Goal: Information Seeking & Learning: Learn about a topic

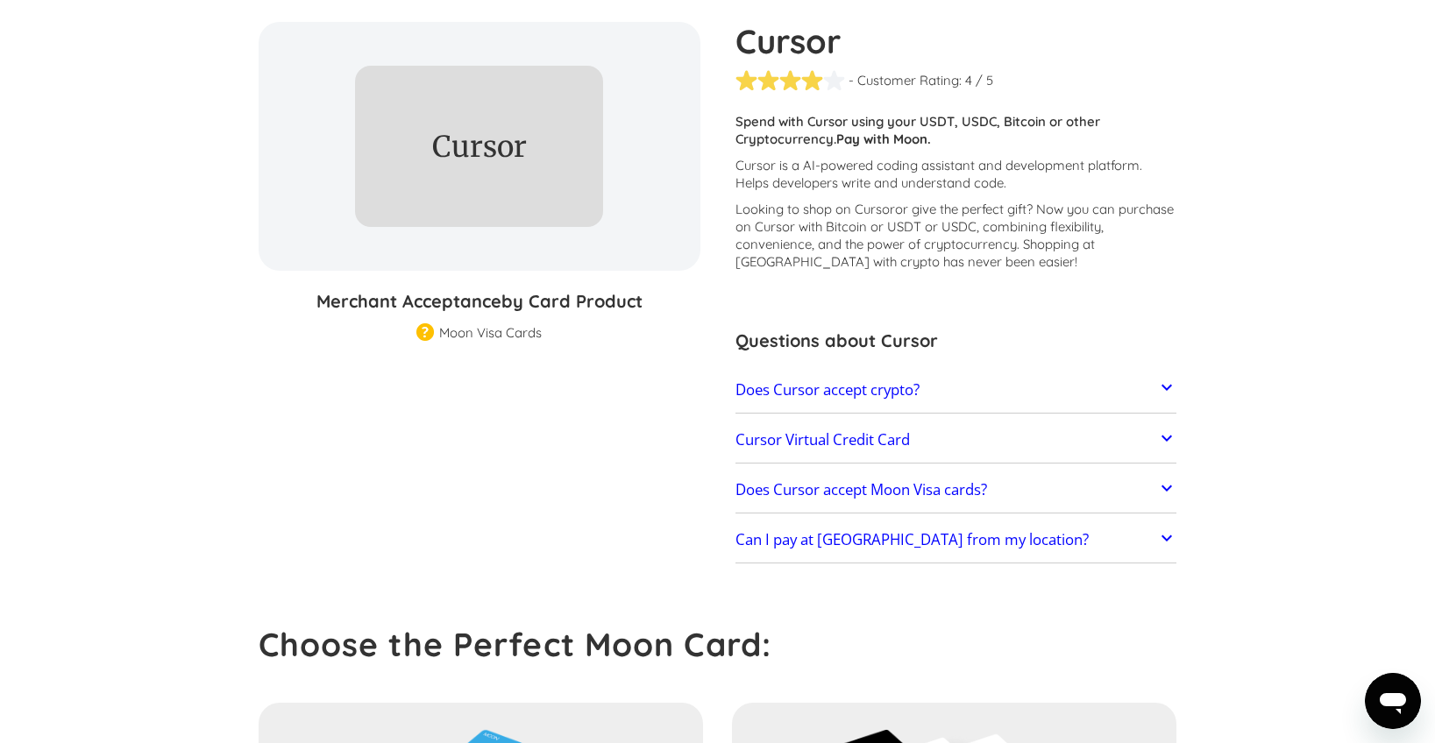
scroll to position [3, 0]
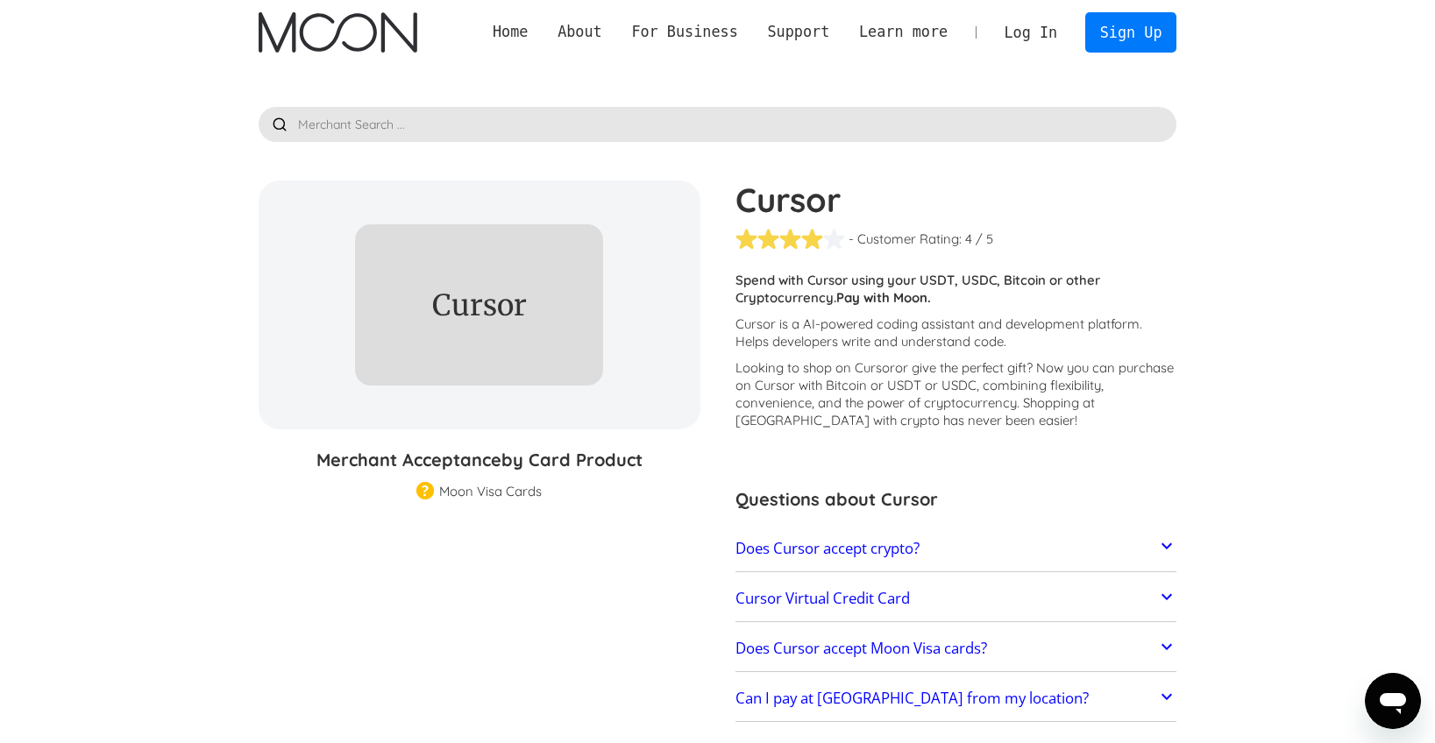
click at [890, 278] on p "Spend with Cursor using your USDT, USDC, Bitcoin or other Cryptocurrency. Pay w…" at bounding box center [957, 289] width 442 height 35
click at [429, 498] on img at bounding box center [425, 492] width 18 height 20
click at [429, 495] on img at bounding box center [425, 492] width 18 height 20
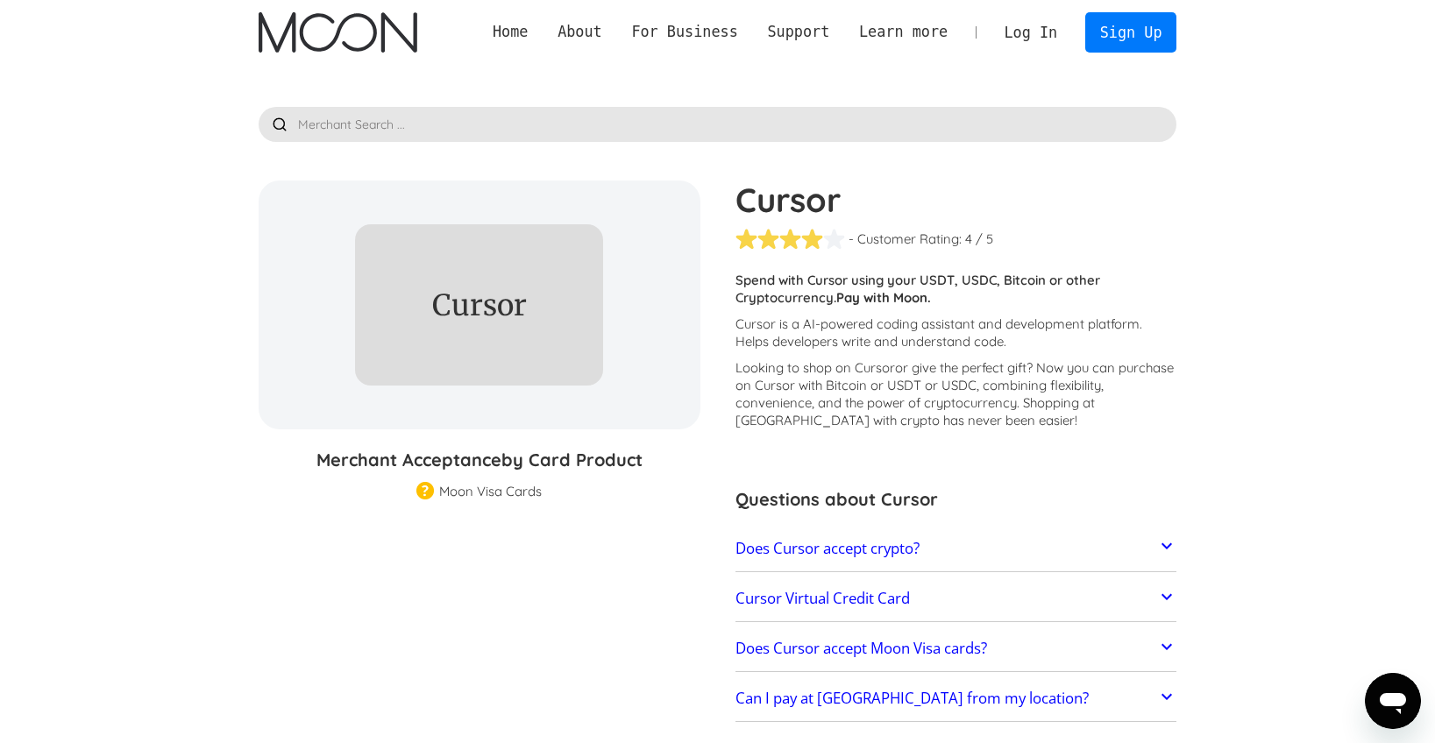
click at [836, 401] on p "Looking to shop on Cursor or give the perfect gift ? Now you can purchase on Cu…" at bounding box center [957, 394] width 442 height 70
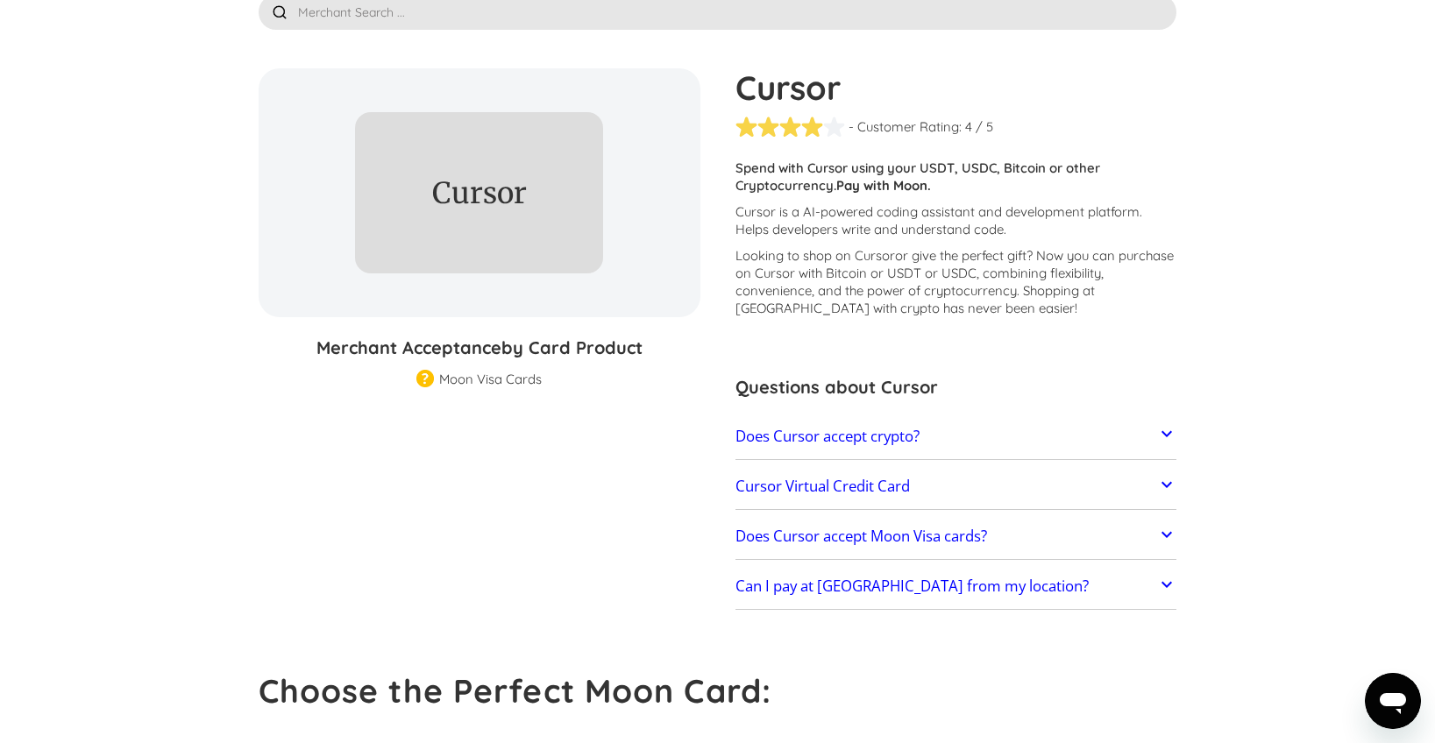
scroll to position [116, 0]
click at [722, 291] on div "Cursor - Customer Rating: ( 🏅 🛡️ 🏅&🛡️ ) 1 5 1.5 2 2.5 3 3.5 4 4.5 5 / 5 Custome…" at bounding box center [947, 341] width 459 height 546
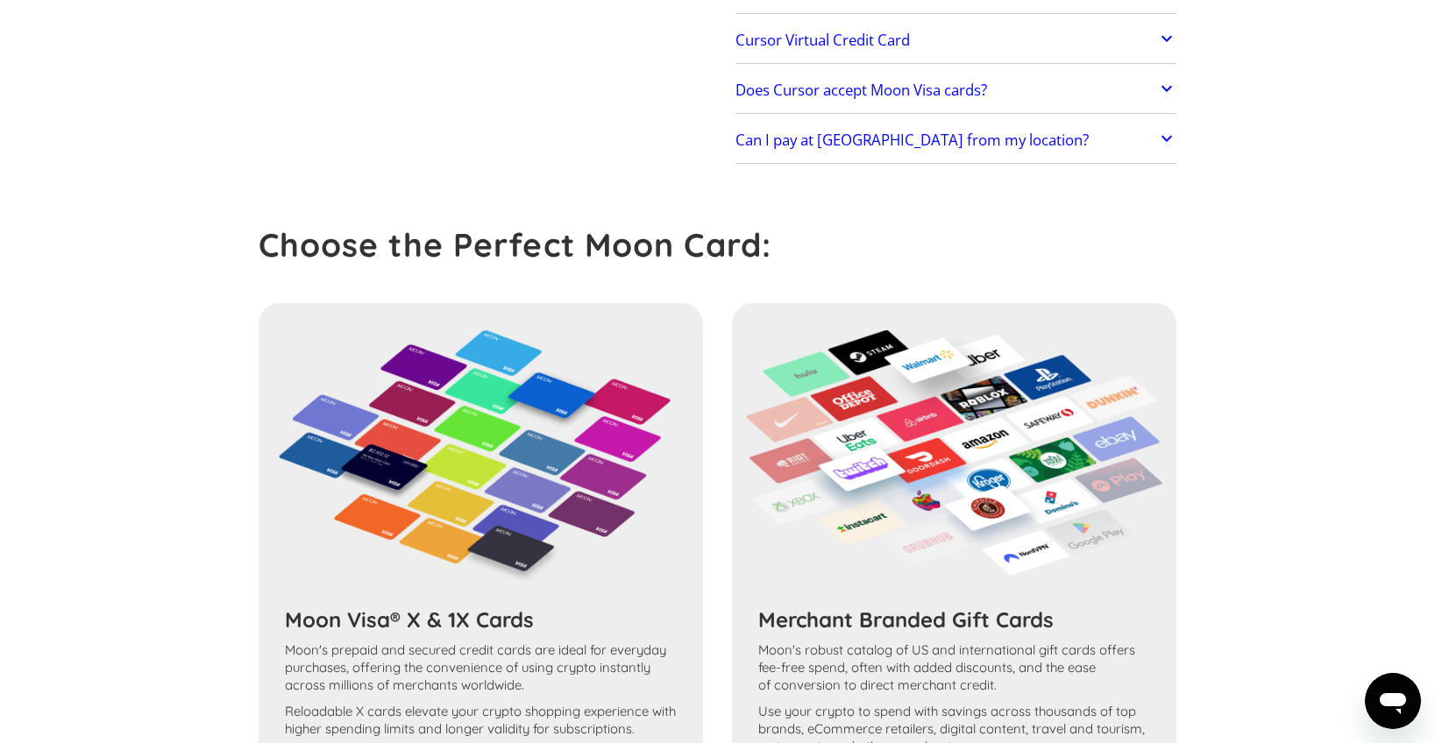
scroll to position [658, 0]
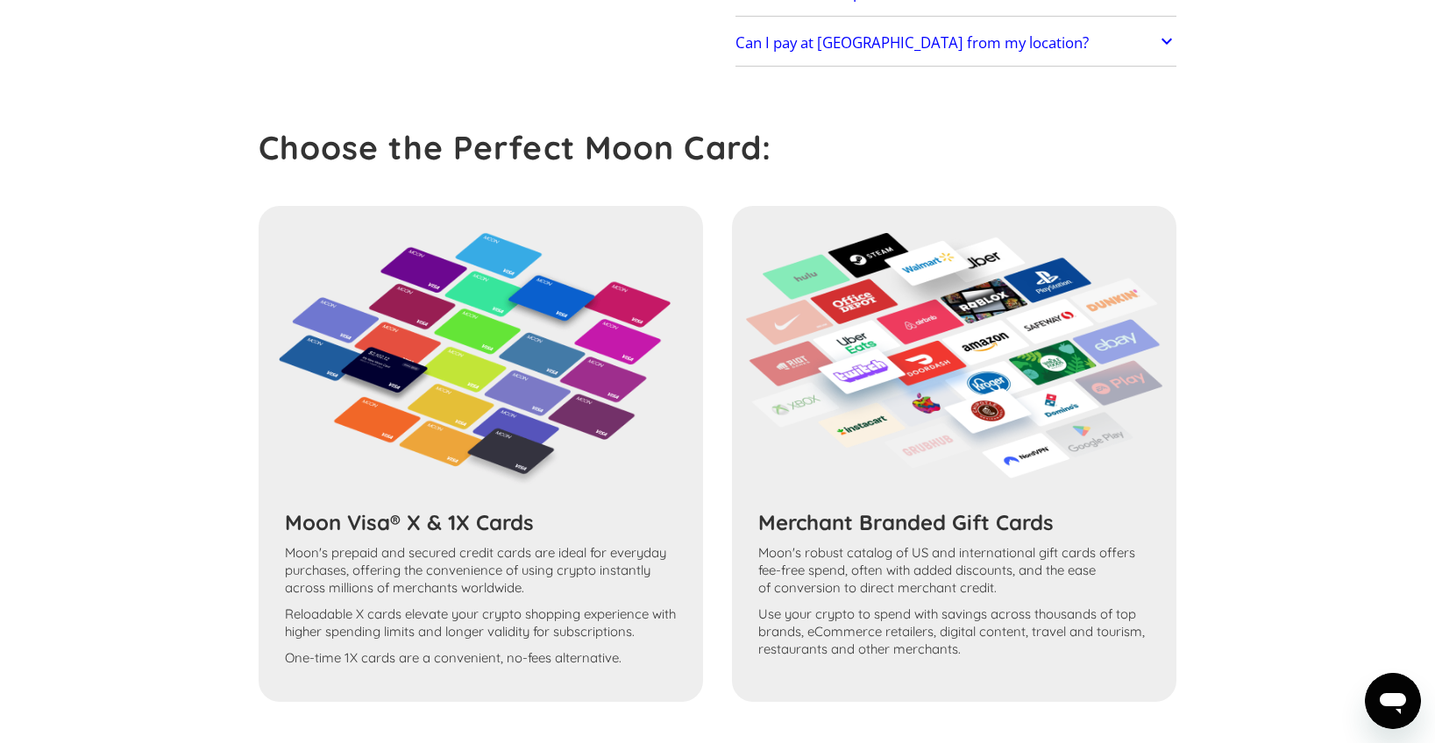
click at [457, 527] on div "Moon Visa® X & 1X Cards Moon's prepaid and secured credit cards are ideal for e…" at bounding box center [718, 454] width 919 height 496
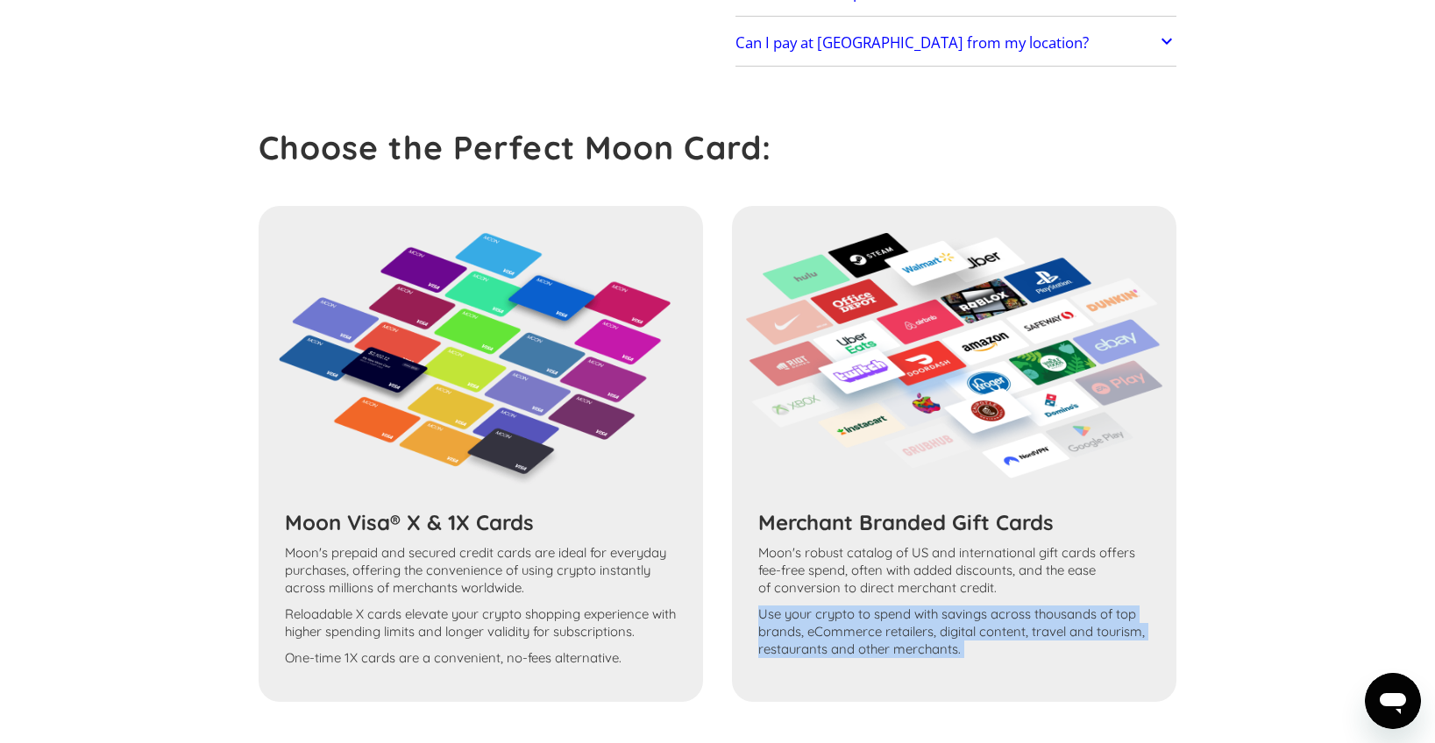
click at [457, 527] on div "Moon Visa® X & 1X Cards Moon's prepaid and secured credit cards are ideal for e…" at bounding box center [718, 454] width 919 height 496
click at [457, 561] on div "Moon Visa® X & 1X Cards Moon's prepaid and secured credit cards are ideal for e…" at bounding box center [718, 454] width 919 height 496
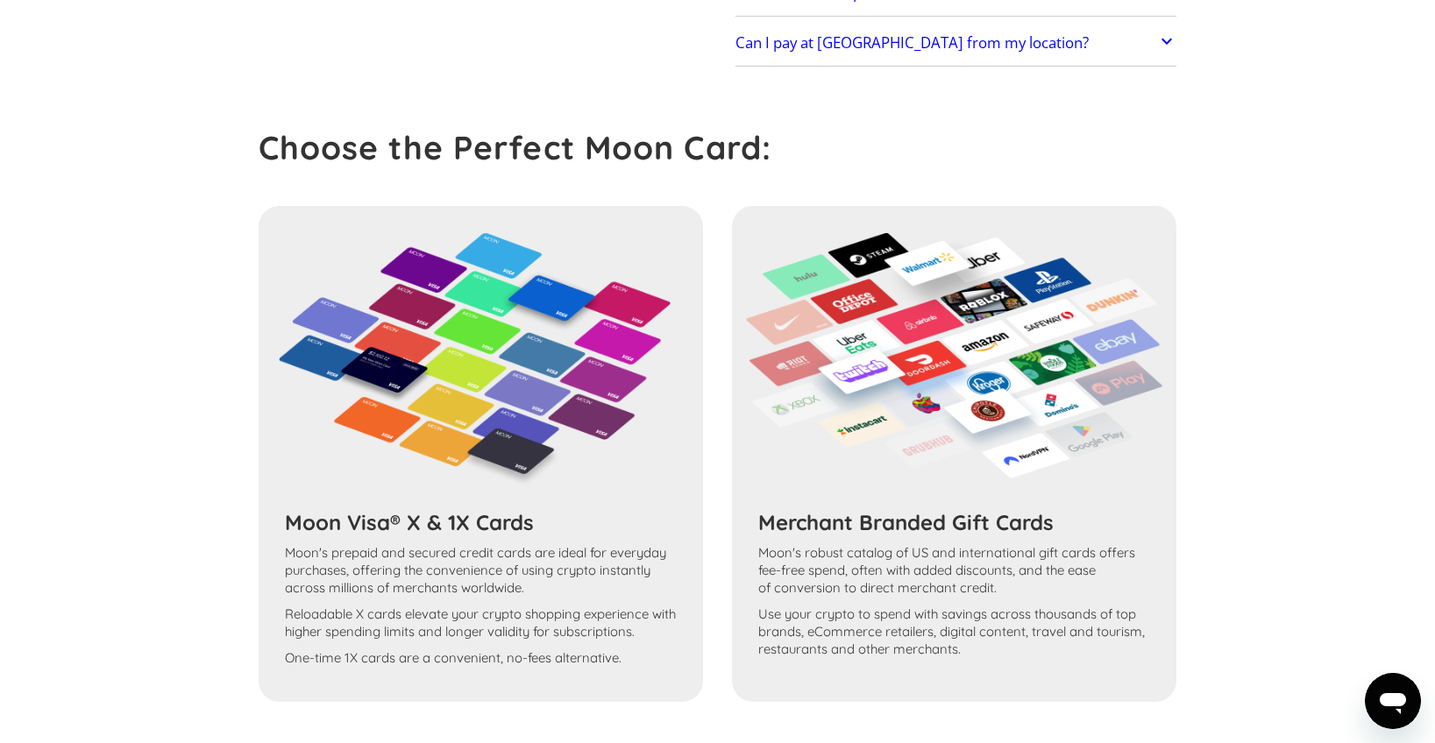
click at [457, 561] on div "Moon Visa® X & 1X Cards Moon's prepaid and secured credit cards are ideal for e…" at bounding box center [718, 454] width 919 height 496
